Goal: Information Seeking & Learning: Learn about a topic

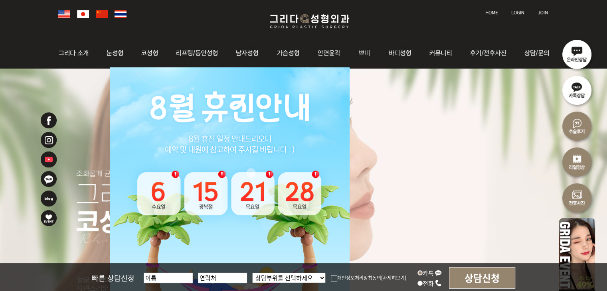
scroll to position [30, 0]
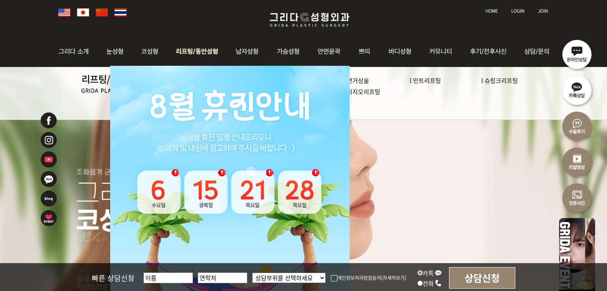
click at [211, 49] on img at bounding box center [197, 51] width 61 height 31
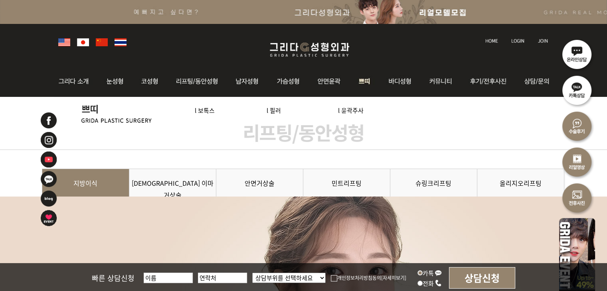
click at [362, 80] on img at bounding box center [365, 81] width 30 height 31
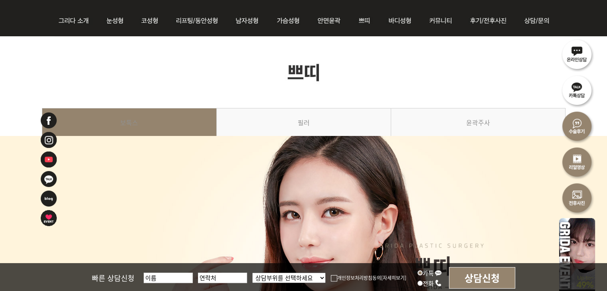
scroll to position [60, 0]
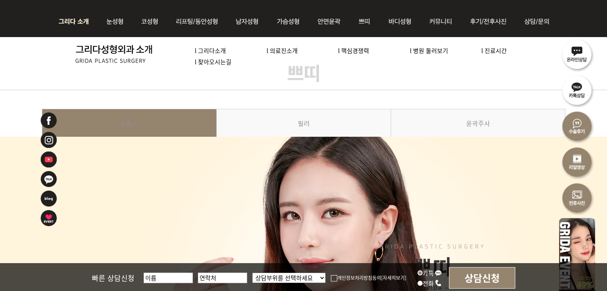
click at [283, 52] on link "l 의료진소개" at bounding box center [282, 50] width 31 height 8
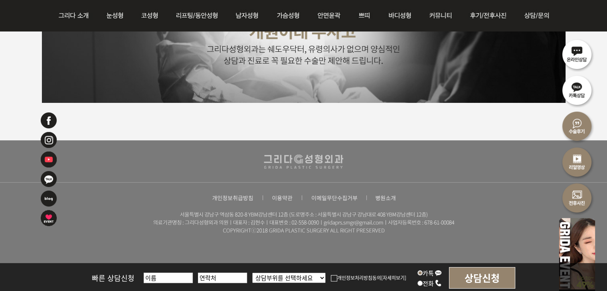
scroll to position [2115, 0]
